Goal: Task Accomplishment & Management: Use online tool/utility

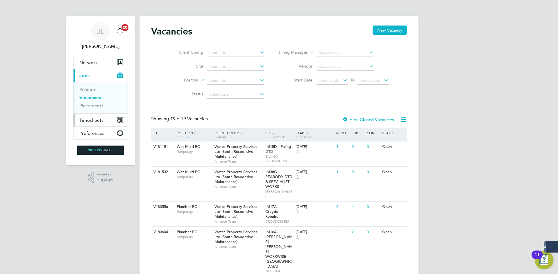
click at [100, 121] on span "Timesheets" at bounding box center [91, 121] width 24 height 6
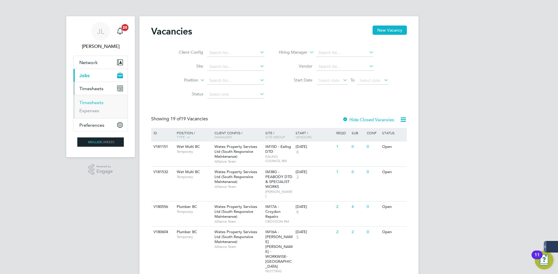
click at [102, 105] on link "Timesheets" at bounding box center [91, 103] width 24 height 6
click at [102, 102] on link "Timesheets" at bounding box center [91, 103] width 24 height 6
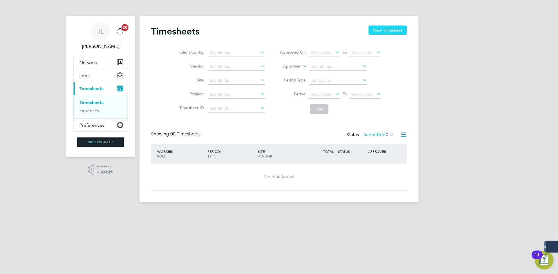
click at [385, 31] on button "New Timesheet" at bounding box center [387, 30] width 38 height 9
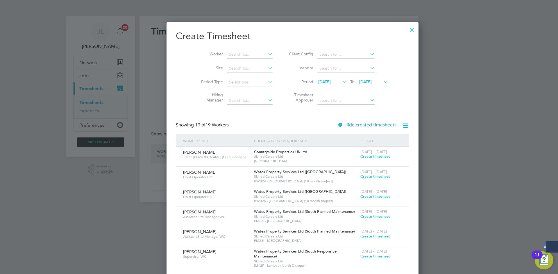
scroll to position [769, 225]
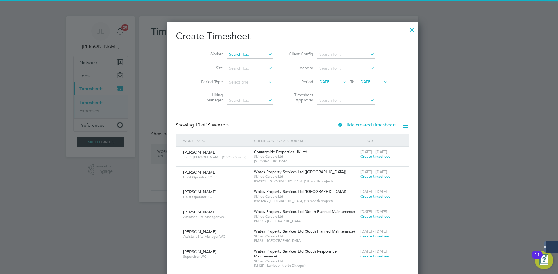
click at [229, 54] on input at bounding box center [250, 55] width 46 height 8
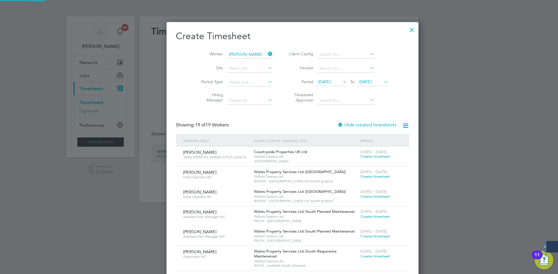
click at [239, 61] on li "[PERSON_NAME] [PERSON_NAME]" at bounding box center [249, 62] width 72 height 8
type input "[PERSON_NAME]"
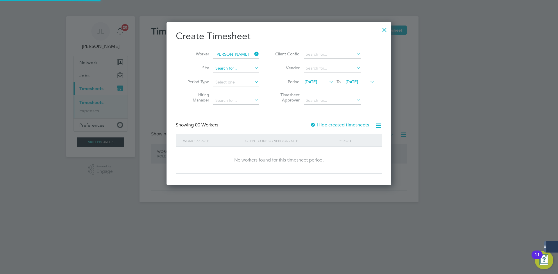
scroll to position [164, 225]
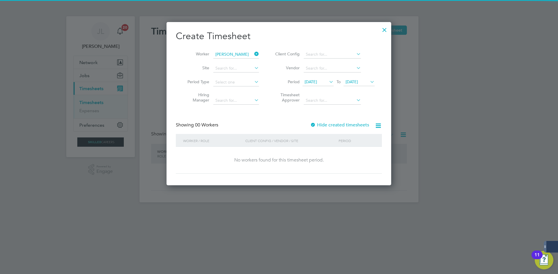
click at [335, 125] on label "Hide created timesheets" at bounding box center [339, 125] width 59 height 6
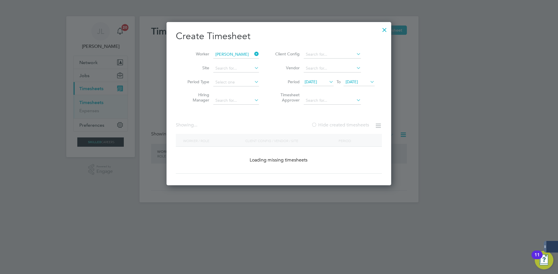
scroll to position [3, 3]
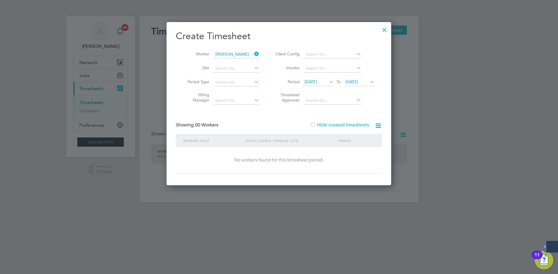
click at [327, 90] on li "Timesheet Approver" at bounding box center [324, 98] width 116 height 18
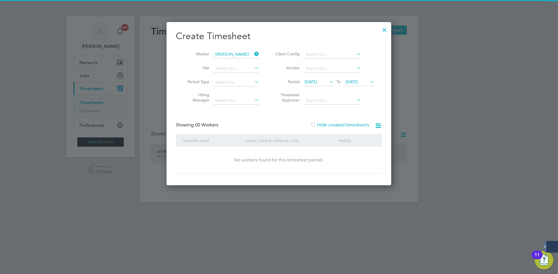
click at [317, 80] on span "[DATE]" at bounding box center [310, 81] width 12 height 5
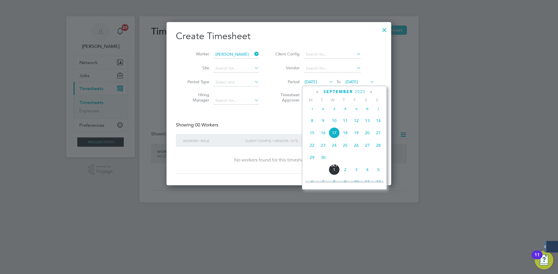
click at [332, 126] on span "10" at bounding box center [333, 120] width 11 height 11
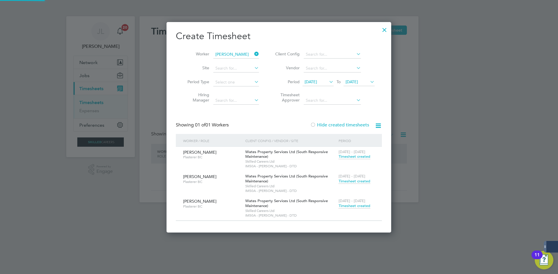
scroll to position [211, 225]
click at [357, 204] on span "Timesheet created" at bounding box center [354, 206] width 32 height 5
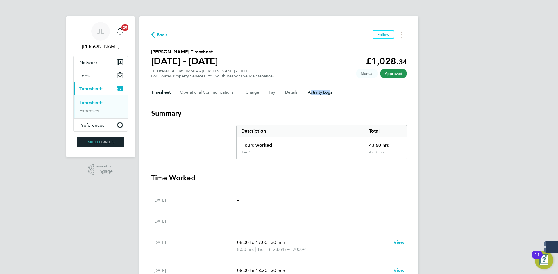
click at [326, 86] on div "Back Follow [PERSON_NAME] Timesheet [DATE] - [DATE] £1,028. 34 "Plasterer BC" a…" at bounding box center [278, 201] width 279 height 371
click at [321, 90] on Logs-tab "Activity Logs" at bounding box center [320, 93] width 24 height 14
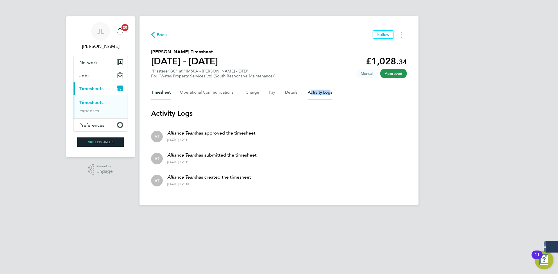
click at [162, 95] on button "Timesheet" at bounding box center [160, 93] width 19 height 14
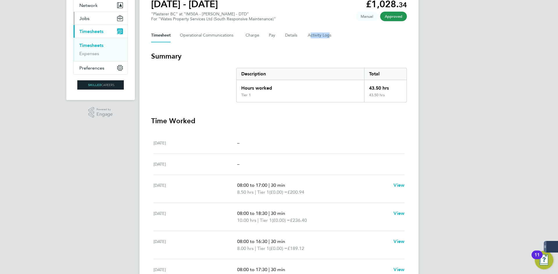
scroll to position [29, 0]
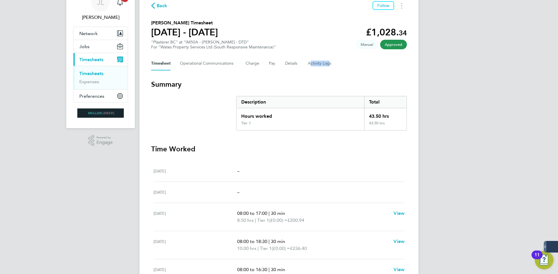
click at [157, 3] on span "Back" at bounding box center [162, 5] width 11 height 7
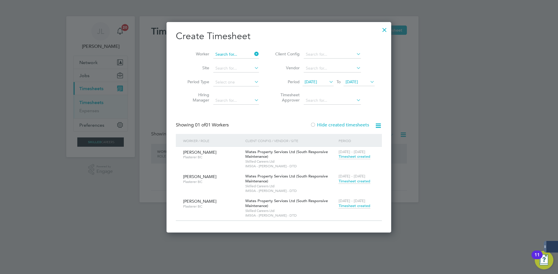
scroll to position [164, 225]
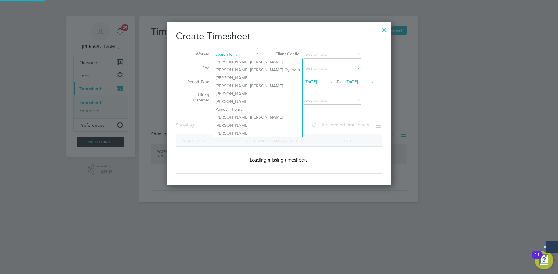
click at [254, 51] on input at bounding box center [236, 55] width 46 height 8
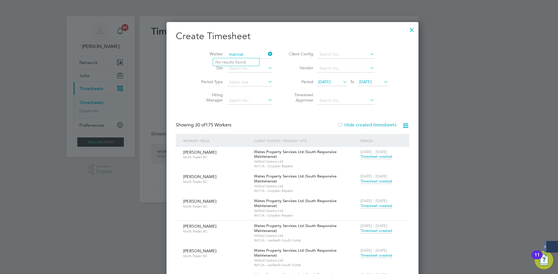
click at [227, 54] on input "marccal" at bounding box center [250, 55] width 46 height 8
click at [234, 62] on li "[PERSON_NAME] [PERSON_NAME]" at bounding box center [252, 62] width 79 height 8
type input "[PERSON_NAME]"
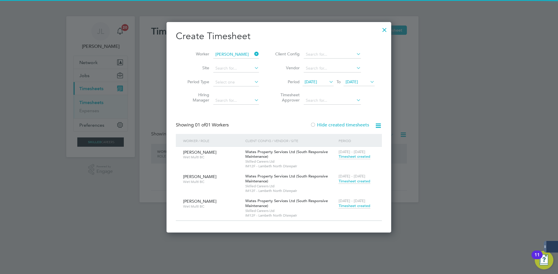
scroll to position [3, 3]
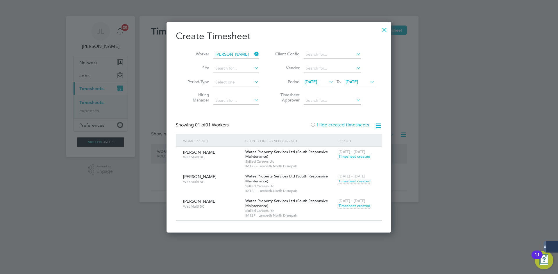
click at [353, 203] on span "[DATE] - [DATE]" at bounding box center [351, 201] width 27 height 5
click at [353, 204] on span "Timesheet created" at bounding box center [354, 206] width 32 height 5
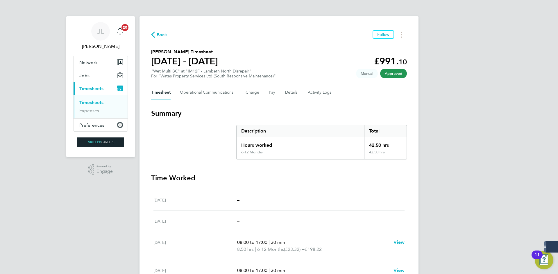
click at [159, 36] on span "Back" at bounding box center [162, 34] width 11 height 7
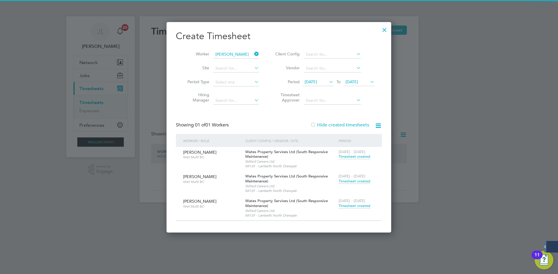
click at [253, 55] on icon at bounding box center [253, 54] width 0 height 8
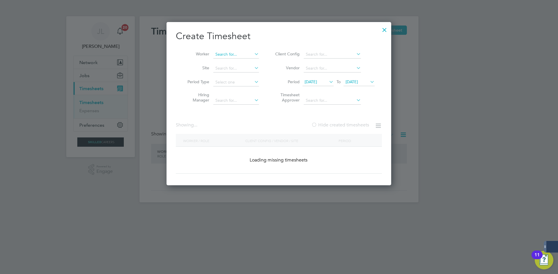
click at [242, 55] on input at bounding box center [236, 55] width 46 height 8
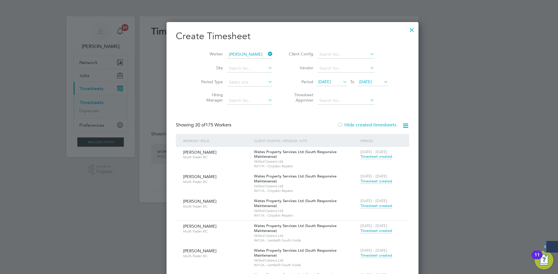
click at [242, 59] on li "[PERSON_NAME] San" at bounding box center [236, 62] width 46 height 8
type input "[PERSON_NAME] San"
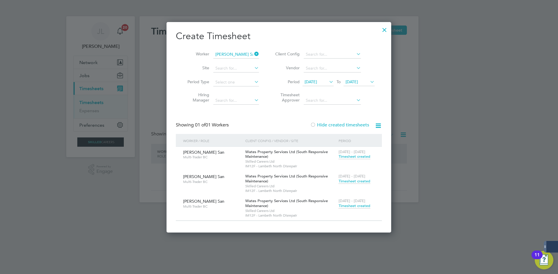
click at [354, 203] on div "[DATE] - [DATE] Timesheet created" at bounding box center [356, 204] width 39 height 16
click at [353, 204] on span "Timesheet created" at bounding box center [354, 206] width 32 height 5
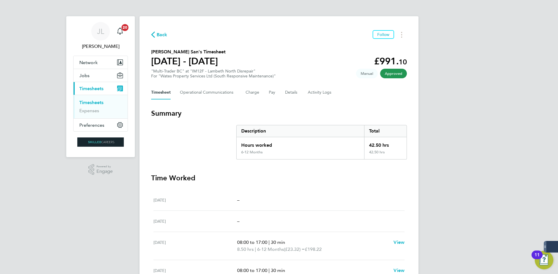
click at [165, 41] on div "Back Follow [PERSON_NAME] San's Timesheet [DATE] - [DATE] £991. 10 "Multi-Trade…" at bounding box center [278, 201] width 279 height 371
click at [164, 38] on span "Back" at bounding box center [162, 34] width 11 height 7
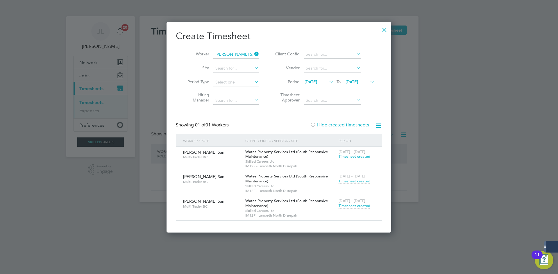
click at [256, 51] on li "Worker [PERSON_NAME] San" at bounding box center [221, 55] width 90 height 14
click at [253, 55] on icon at bounding box center [253, 54] width 0 height 8
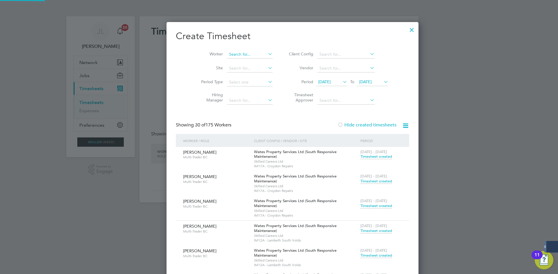
click at [227, 55] on input at bounding box center [250, 55] width 46 height 8
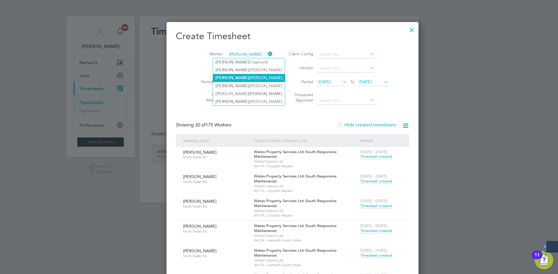
click at [247, 76] on li "[PERSON_NAME]" at bounding box center [249, 78] width 72 height 8
type input "[PERSON_NAME]"
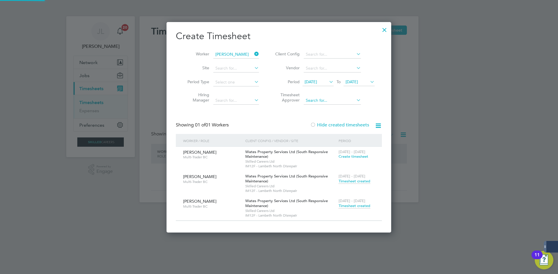
scroll to position [211, 225]
click at [343, 200] on span "[DATE] - [DATE]" at bounding box center [351, 201] width 27 height 5
click at [345, 202] on span "[DATE] - [DATE]" at bounding box center [351, 201] width 27 height 5
click at [346, 203] on div "[DATE] - [DATE] Timesheet created" at bounding box center [356, 204] width 39 height 16
click at [348, 207] on span "Timesheet created" at bounding box center [354, 206] width 32 height 5
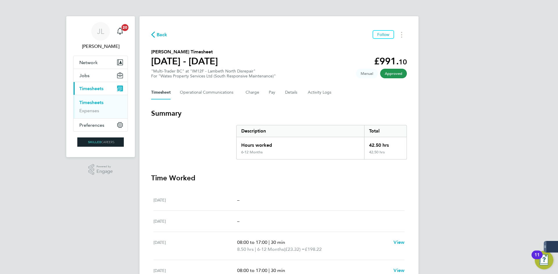
click at [166, 35] on span "Back" at bounding box center [162, 34] width 11 height 7
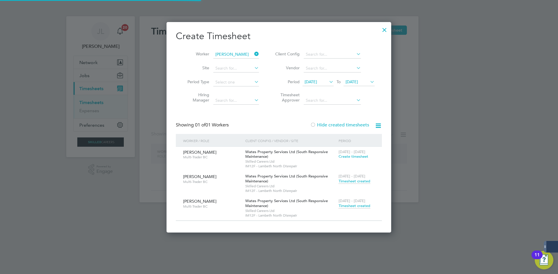
scroll to position [211, 225]
click at [256, 53] on li "Worker" at bounding box center [221, 55] width 90 height 14
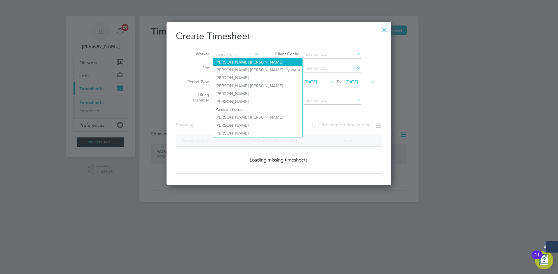
scroll to position [2265, 225]
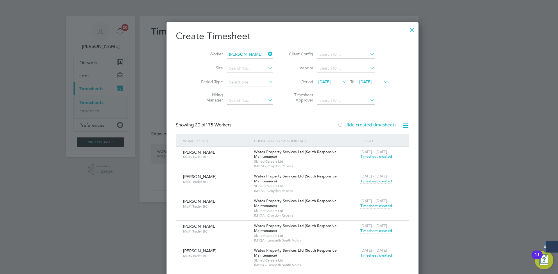
click at [222, 60] on b "[PERSON_NAME]" at bounding box center [232, 62] width 34 height 5
type input "[PERSON_NAME]"
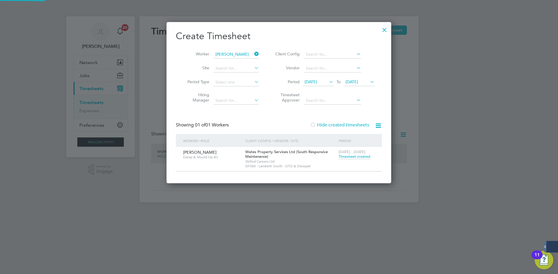
scroll to position [162, 225]
click at [348, 154] on span "Timesheet created" at bounding box center [354, 156] width 32 height 5
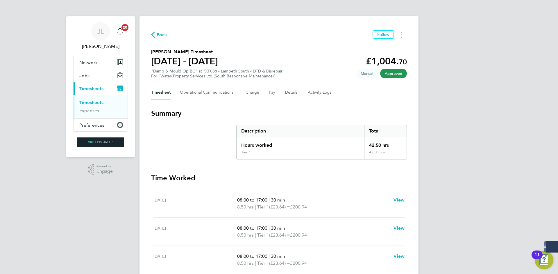
click at [306, 91] on div "Timesheet Operational Communications Charge Pay Details Activity Logs" at bounding box center [279, 93] width 256 height 14
click at [308, 91] on Logs-tab "Activity Logs" at bounding box center [320, 93] width 24 height 14
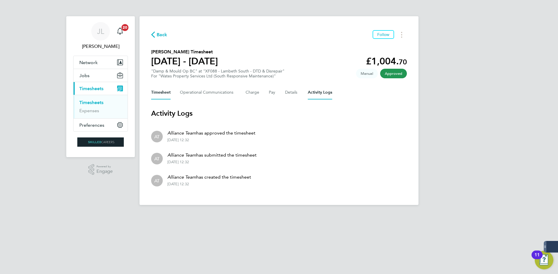
click at [166, 90] on button "Timesheet" at bounding box center [160, 93] width 19 height 14
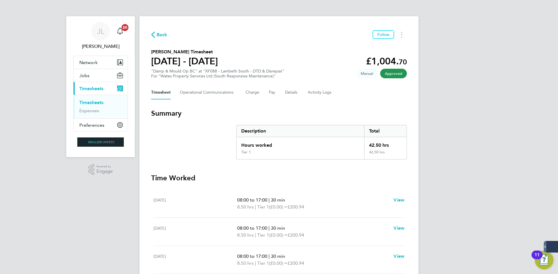
click at [267, 90] on div "Timesheet Operational Communications Charge Pay Details Activity Logs" at bounding box center [279, 93] width 256 height 14
click at [269, 94] on button "Pay" at bounding box center [272, 93] width 7 height 14
